Goal: Information Seeking & Learning: Understand process/instructions

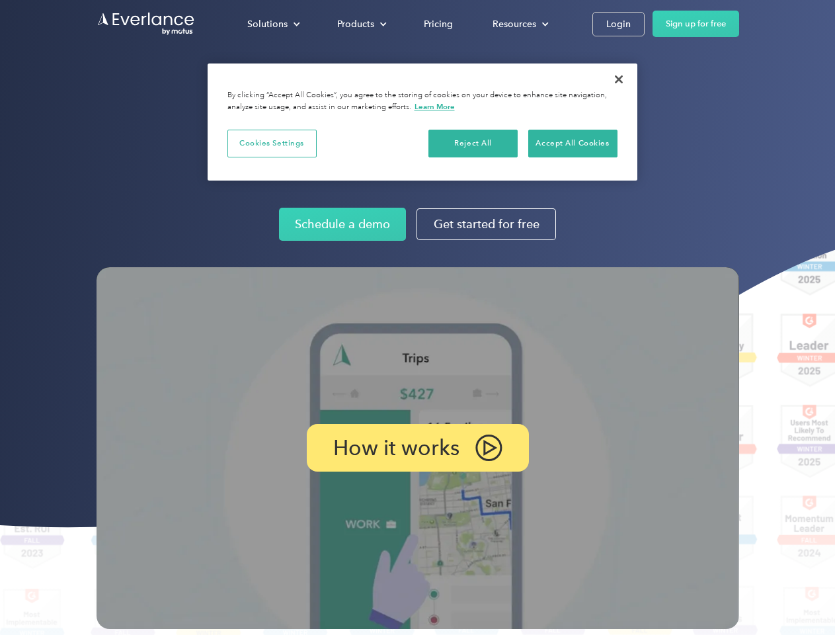
click at [417, 317] on img at bounding box center [418, 448] width 643 height 362
click at [273, 24] on div "Solutions" at bounding box center [267, 24] width 40 height 17
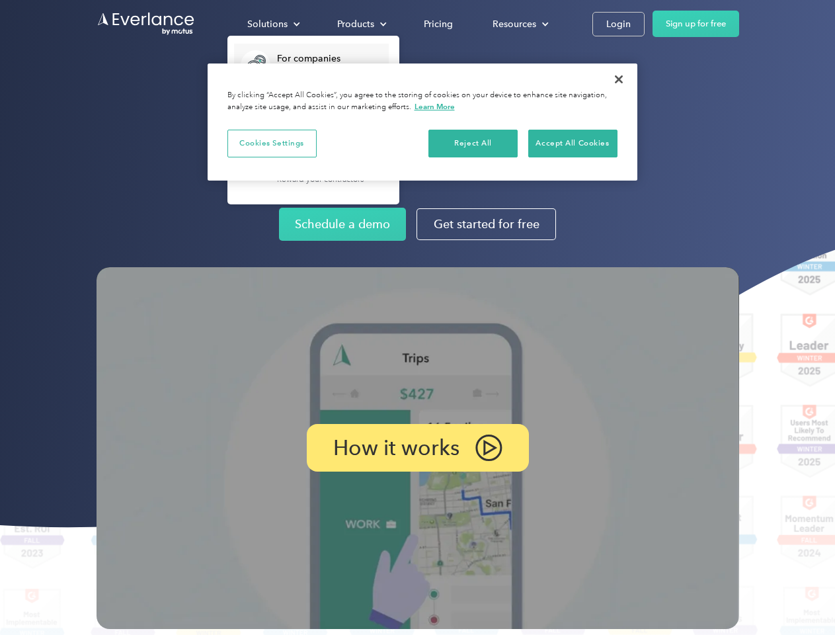
click at [360, 24] on div "Products" at bounding box center [355, 24] width 37 height 17
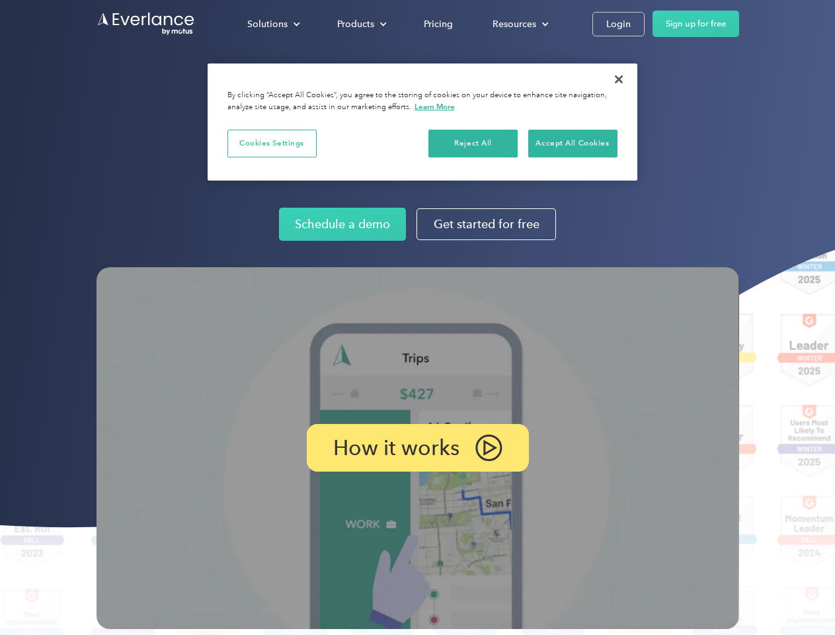
click at [519, 24] on div "Resources" at bounding box center [515, 24] width 44 height 17
click at [417, 448] on p "How it works" at bounding box center [396, 448] width 126 height 16
click at [272, 143] on button "Cookies Settings" at bounding box center [271, 144] width 89 height 28
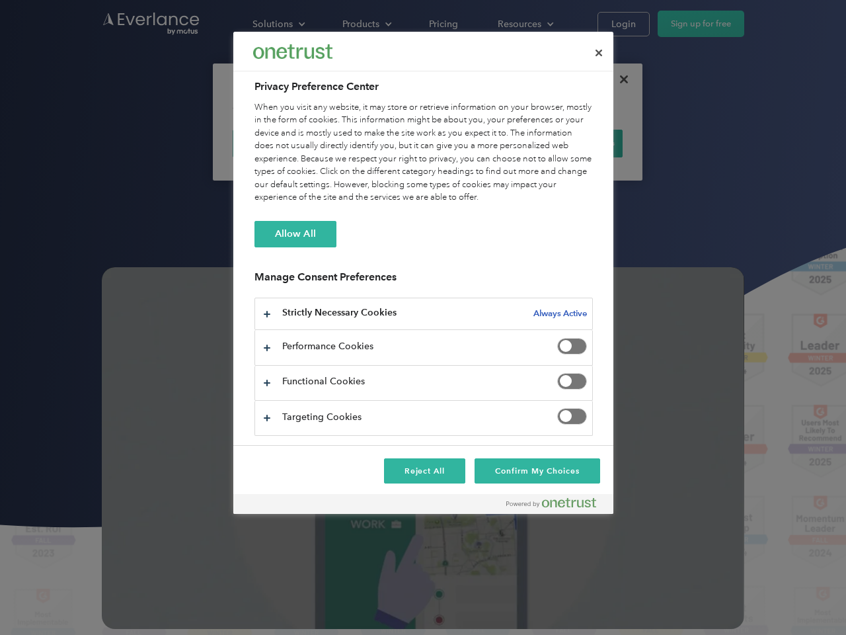
click at [473, 143] on div "When you visit any website, it may store or retrieve information on your browse…" at bounding box center [424, 152] width 338 height 103
click at [573, 143] on div "When you visit any website, it may store or retrieve information on your browse…" at bounding box center [424, 152] width 338 height 103
click at [619, 79] on div at bounding box center [423, 317] width 846 height 635
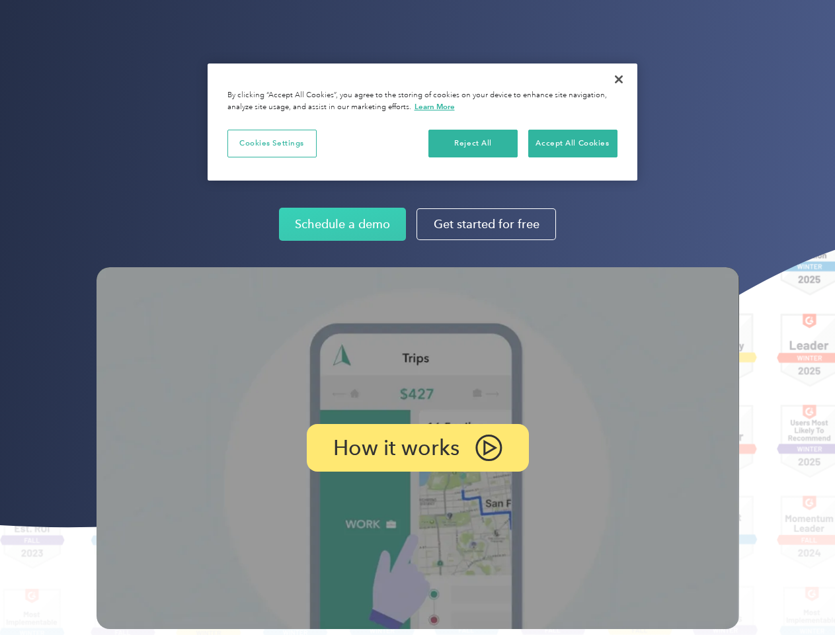
click at [417, 317] on img at bounding box center [418, 448] width 643 height 362
click at [417, 448] on p "How it works" at bounding box center [396, 448] width 126 height 16
click at [272, 143] on button "Cookies Settings" at bounding box center [271, 144] width 89 height 28
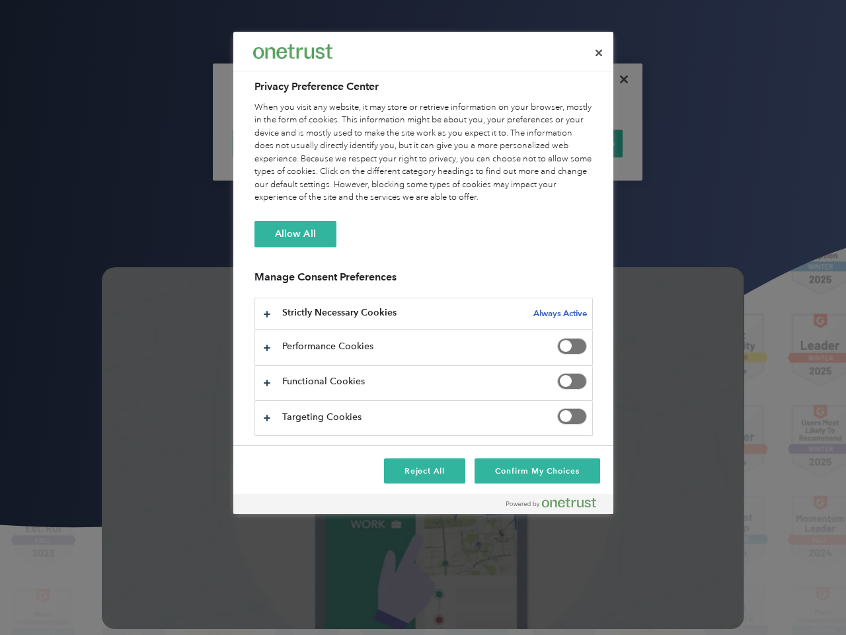
click at [473, 143] on div "When you visit any website, it may store or retrieve information on your browse…" at bounding box center [424, 152] width 338 height 103
click at [573, 143] on div "When you visit any website, it may store or retrieve information on your browse…" at bounding box center [424, 152] width 338 height 103
click at [619, 79] on div at bounding box center [423, 317] width 846 height 635
